Goal: Browse casually: Explore the website without a specific task or goal

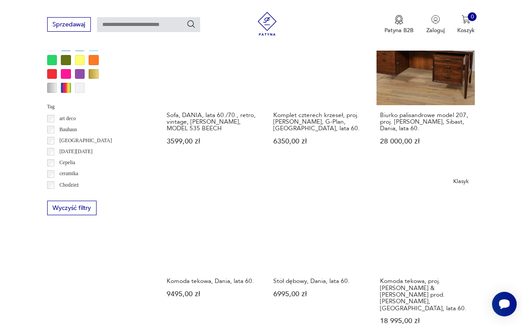
scroll to position [706, 0]
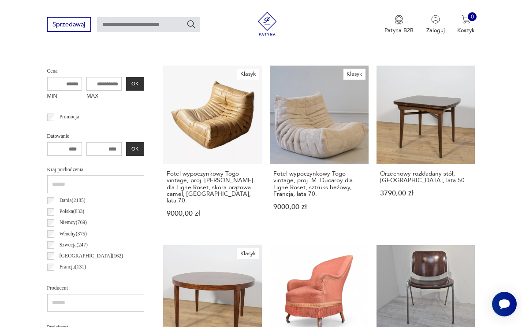
scroll to position [203, 0]
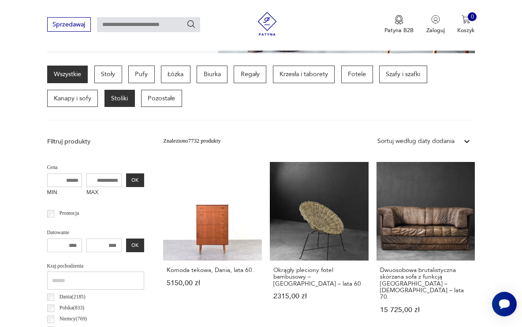
click at [120, 99] on p "Stoliki" at bounding box center [119, 99] width 30 height 18
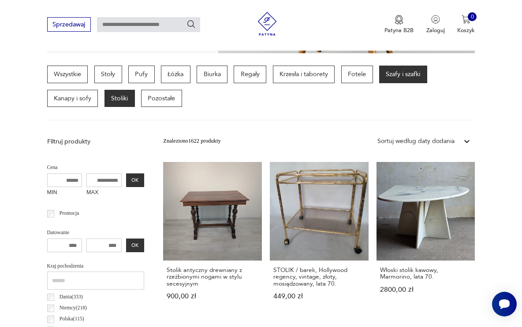
click at [398, 74] on p "Szafy i szafki" at bounding box center [403, 75] width 48 height 18
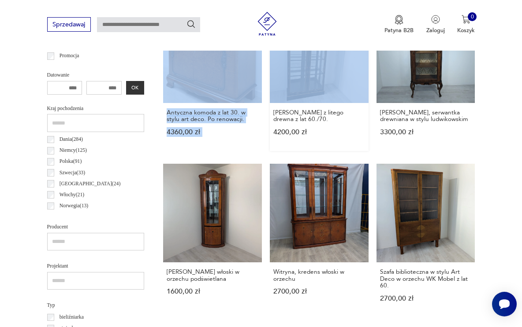
scroll to position [371, 0]
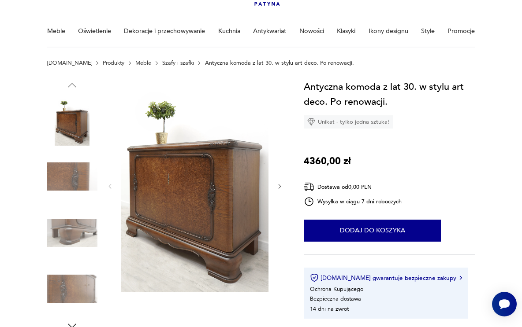
scroll to position [55, 0]
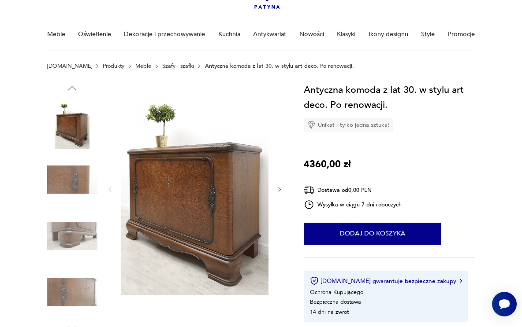
click at [70, 178] on img at bounding box center [72, 180] width 50 height 50
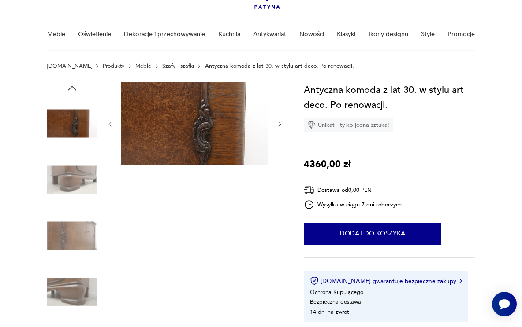
click at [73, 197] on img at bounding box center [72, 180] width 50 height 50
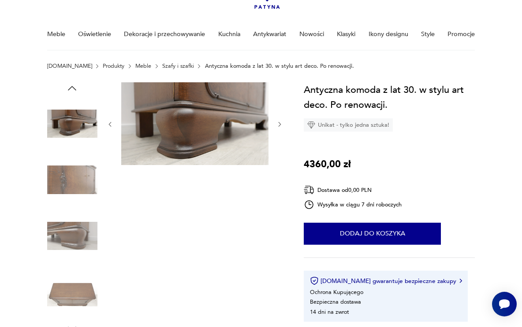
click at [74, 181] on img at bounding box center [72, 180] width 50 height 50
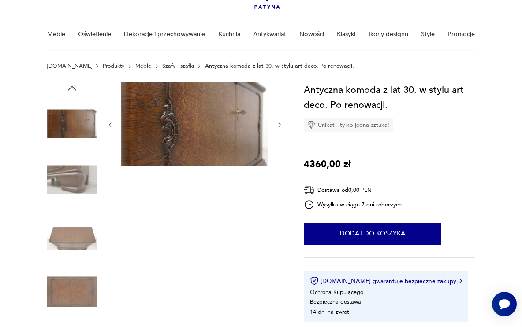
click at [76, 190] on img at bounding box center [72, 180] width 50 height 50
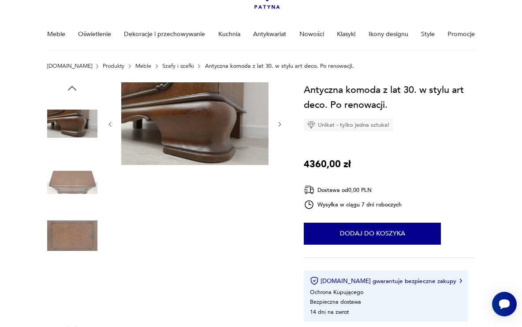
click at [77, 197] on img at bounding box center [72, 180] width 50 height 50
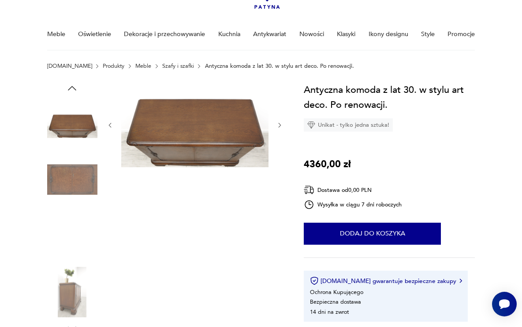
click at [79, 182] on img at bounding box center [72, 180] width 50 height 50
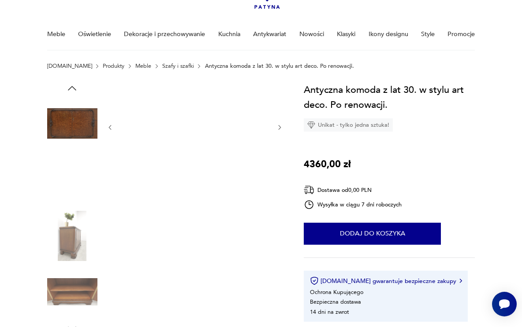
click at [79, 191] on img at bounding box center [72, 180] width 50 height 50
